Goal: Find specific fact: Find specific fact

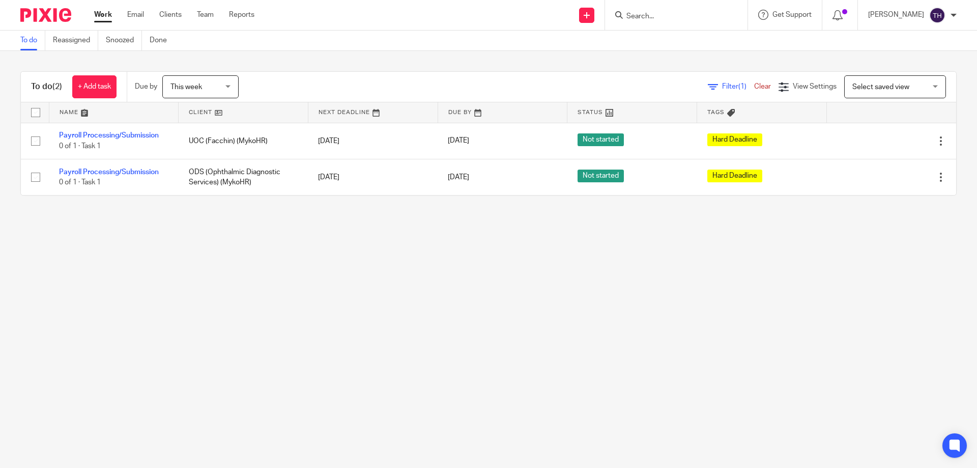
click at [654, 17] on input "Search" at bounding box center [671, 16] width 92 height 9
type input "covera"
click at [675, 58] on link at bounding box center [718, 59] width 191 height 23
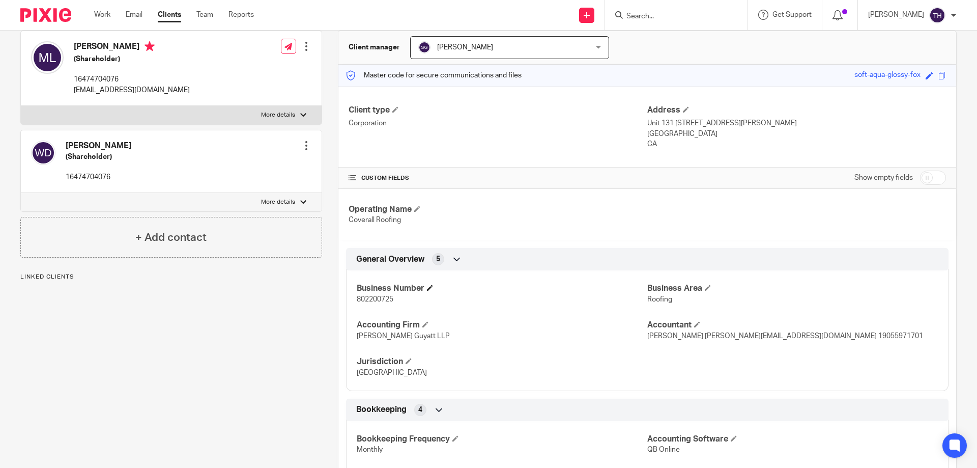
scroll to position [102, 0]
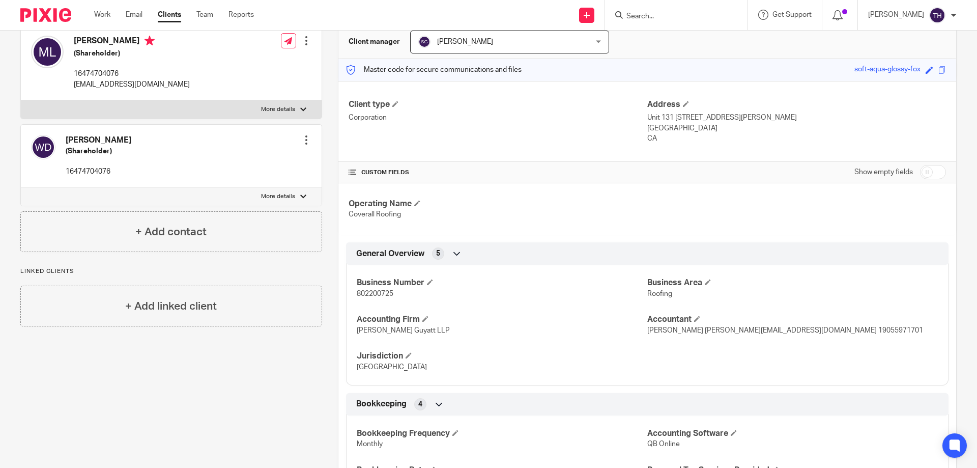
click at [381, 295] on span "802200725" at bounding box center [375, 293] width 37 height 7
copy span "802200725"
